Goal: Task Accomplishment & Management: Use online tool/utility

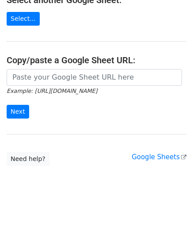
scroll to position [116, 0]
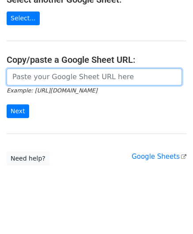
click at [58, 79] on input "url" at bounding box center [94, 76] width 175 height 17
paste input "https://docs.google.com/spreadsheets/d/1rt6fyy_kW8Bog15CUIJ6OMqYVo1wecm66TNI_P8…"
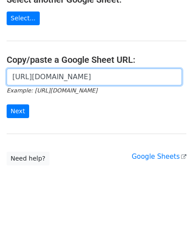
scroll to position [0, 191]
type input "https://docs.google.com/spreadsheets/d/1rt6fyy_kW8Bog15CUIJ6OMqYVo1wecm66TNI_P8…"
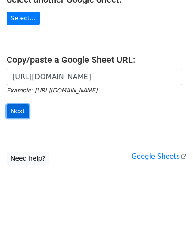
click at [19, 109] on input "Next" at bounding box center [18, 111] width 23 height 14
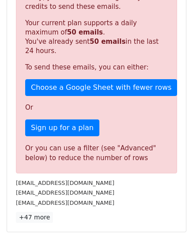
scroll to position [298, 0]
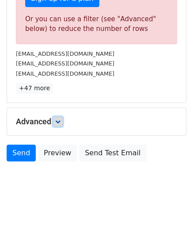
click at [60, 122] on link at bounding box center [58, 122] width 10 height 10
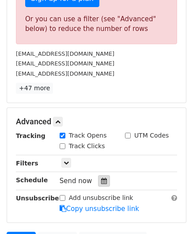
click at [102, 175] on div at bounding box center [104, 180] width 12 height 11
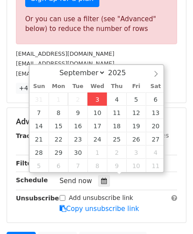
type input "[DATE] 12:00"
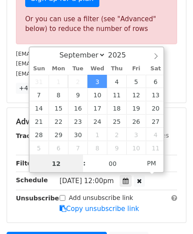
paste input "6"
type input "6"
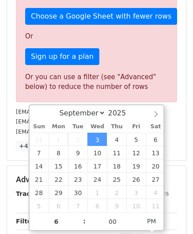
type input "[DATE] 18:00"
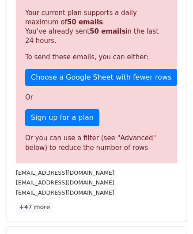
scroll to position [405, 0]
